Goal: Transaction & Acquisition: Book appointment/travel/reservation

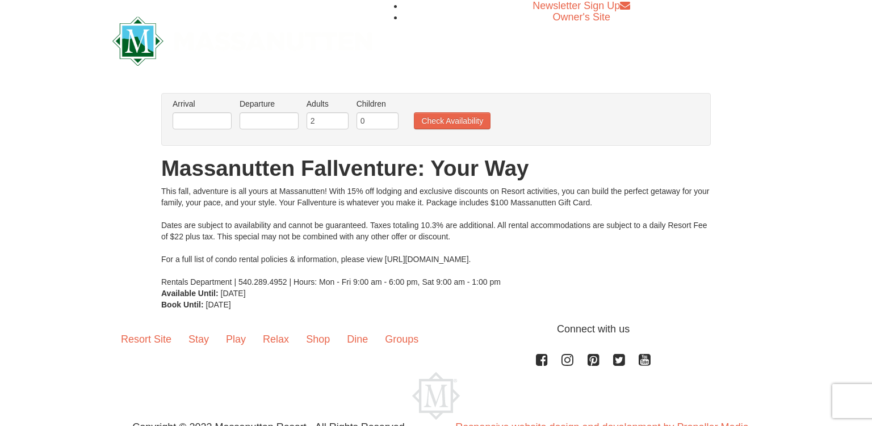
click at [192, 129] on li "Arrival Please format dates MM/DD/YYYY Please format dates MM/DD/YYYY" at bounding box center [202, 116] width 65 height 37
click at [194, 121] on input "text" at bounding box center [202, 120] width 59 height 17
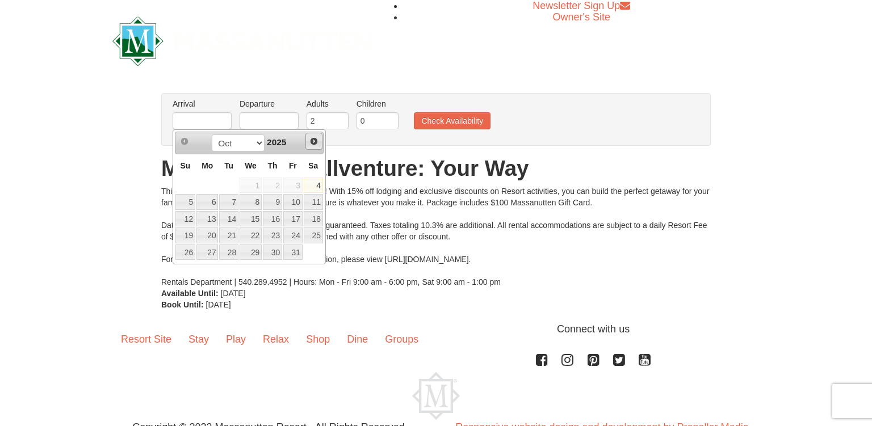
click at [313, 146] on link "Next" at bounding box center [313, 141] width 17 height 17
click at [298, 202] on link "7" at bounding box center [292, 202] width 19 height 16
type input "[DATE]"
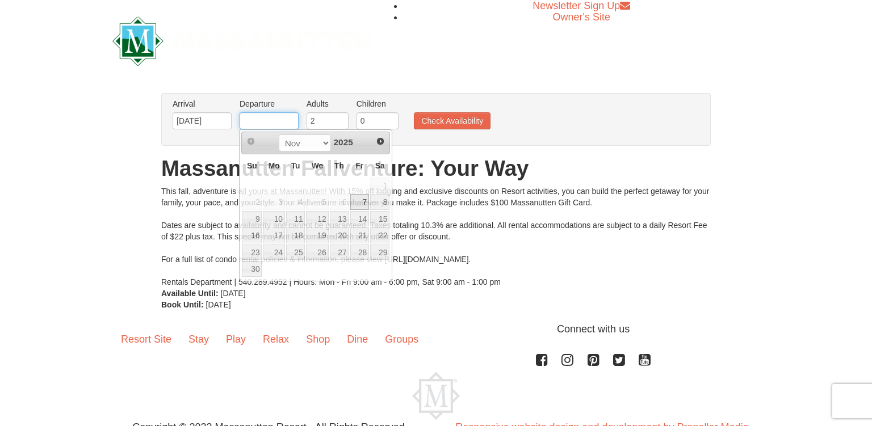
click at [288, 115] on input "text" at bounding box center [268, 120] width 59 height 17
click at [251, 221] on link "9" at bounding box center [252, 219] width 20 height 16
type input "[DATE]"
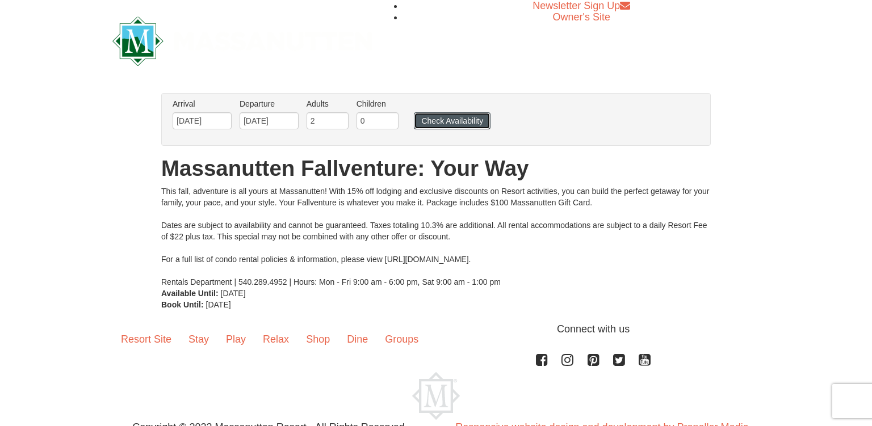
click at [482, 120] on button "Check Availability" at bounding box center [452, 120] width 77 height 17
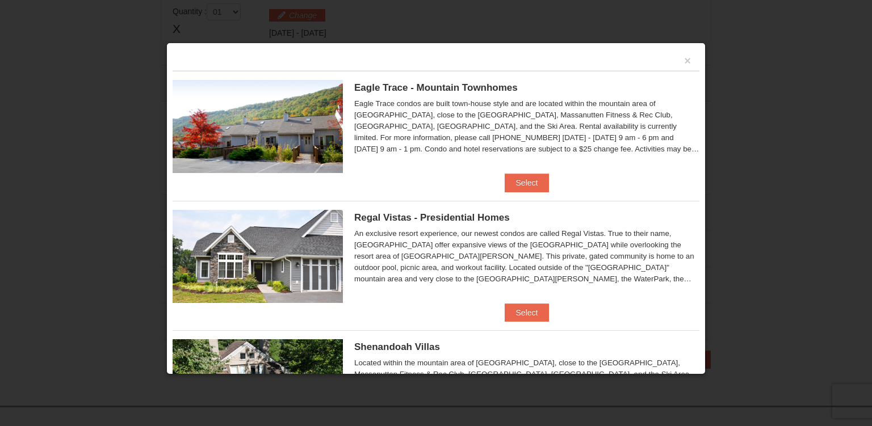
scroll to position [346, 0]
drag, startPoint x: 0, startPoint y: 0, endPoint x: 532, endPoint y: 195, distance: 566.7
click at [532, 155] on div "Eagle Trace condos are built town-house style and are located within the mounta…" at bounding box center [526, 126] width 345 height 57
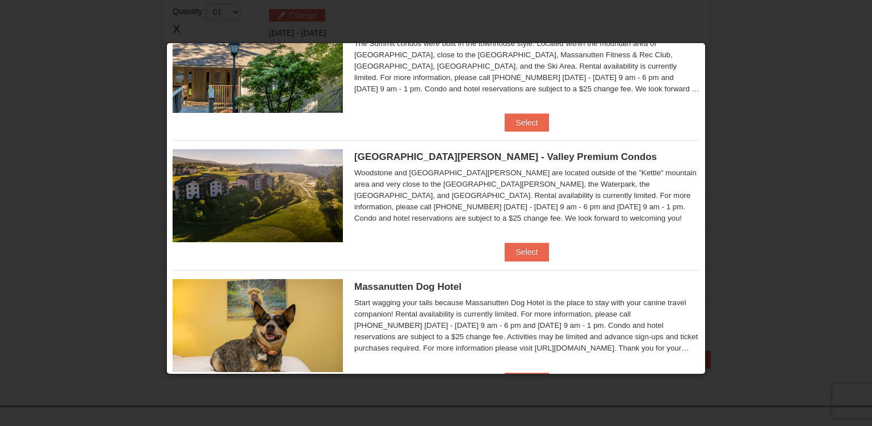
scroll to position [620, 0]
